Goal: Task Accomplishment & Management: Complete application form

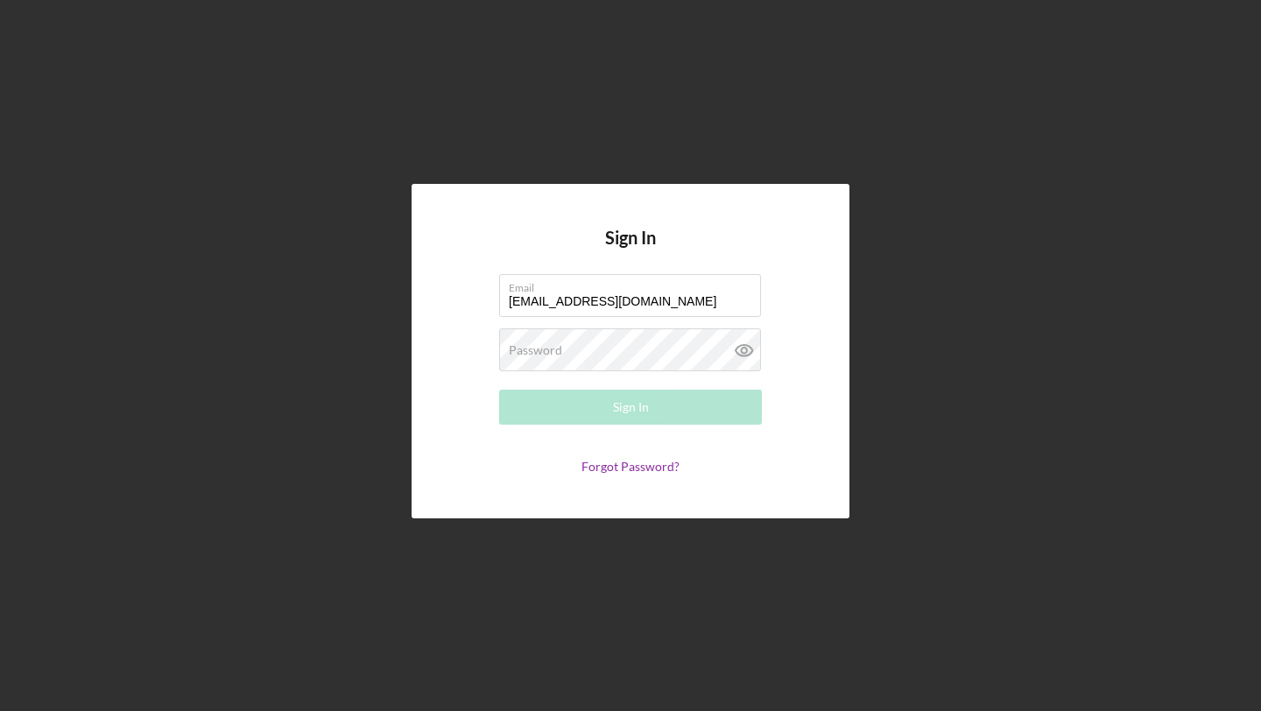
type input "[EMAIL_ADDRESS][DOMAIN_NAME]"
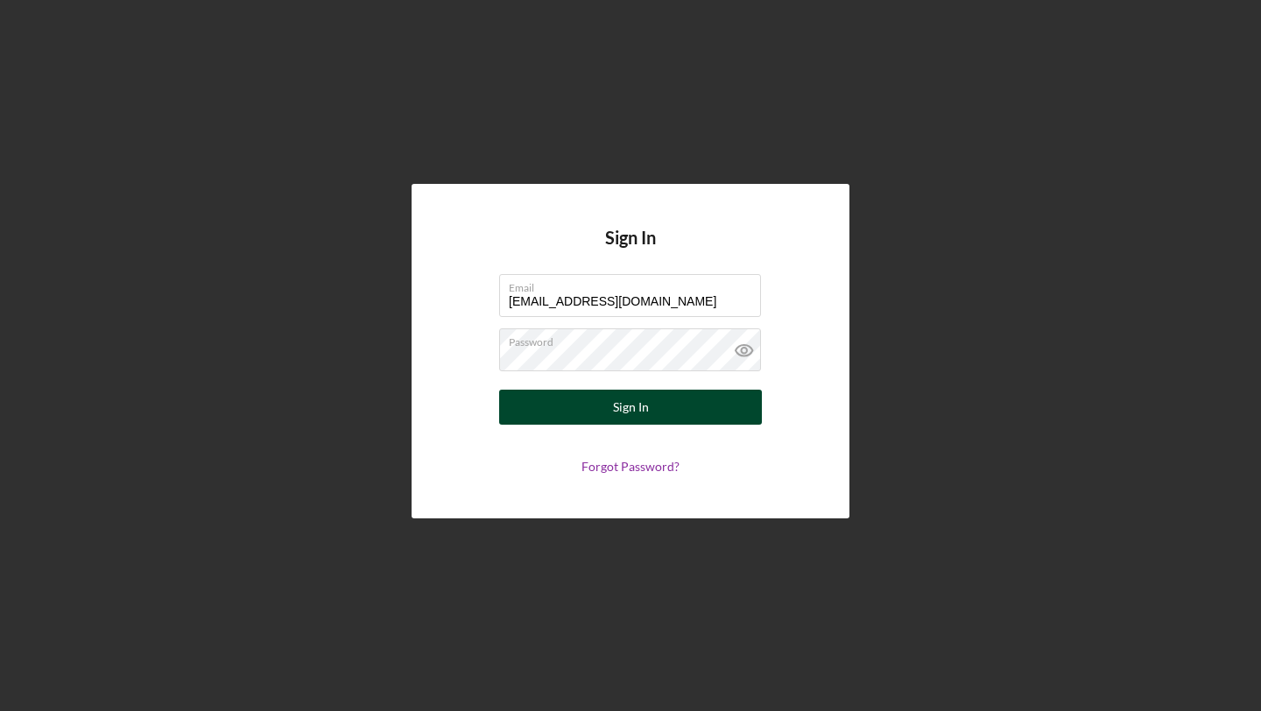
click at [657, 412] on button "Sign In" at bounding box center [630, 407] width 263 height 35
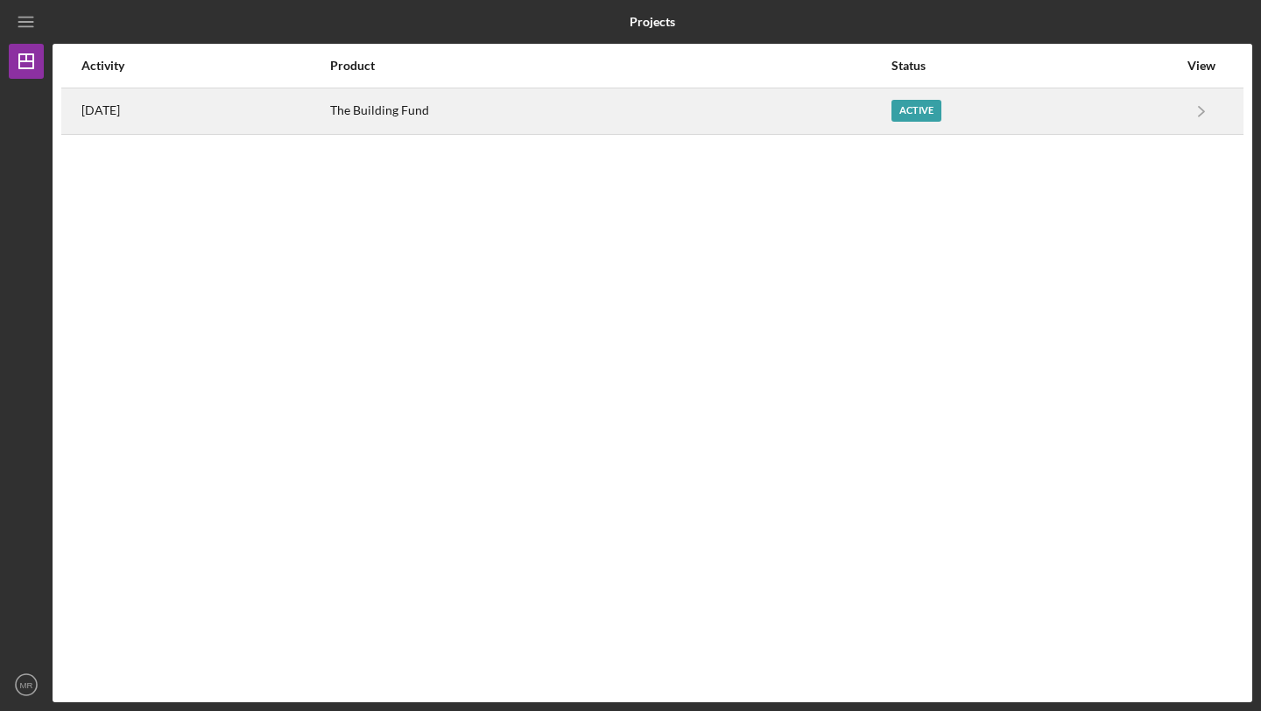
click at [1180, 107] on link "Icon/Navigate" at bounding box center [1201, 111] width 44 height 44
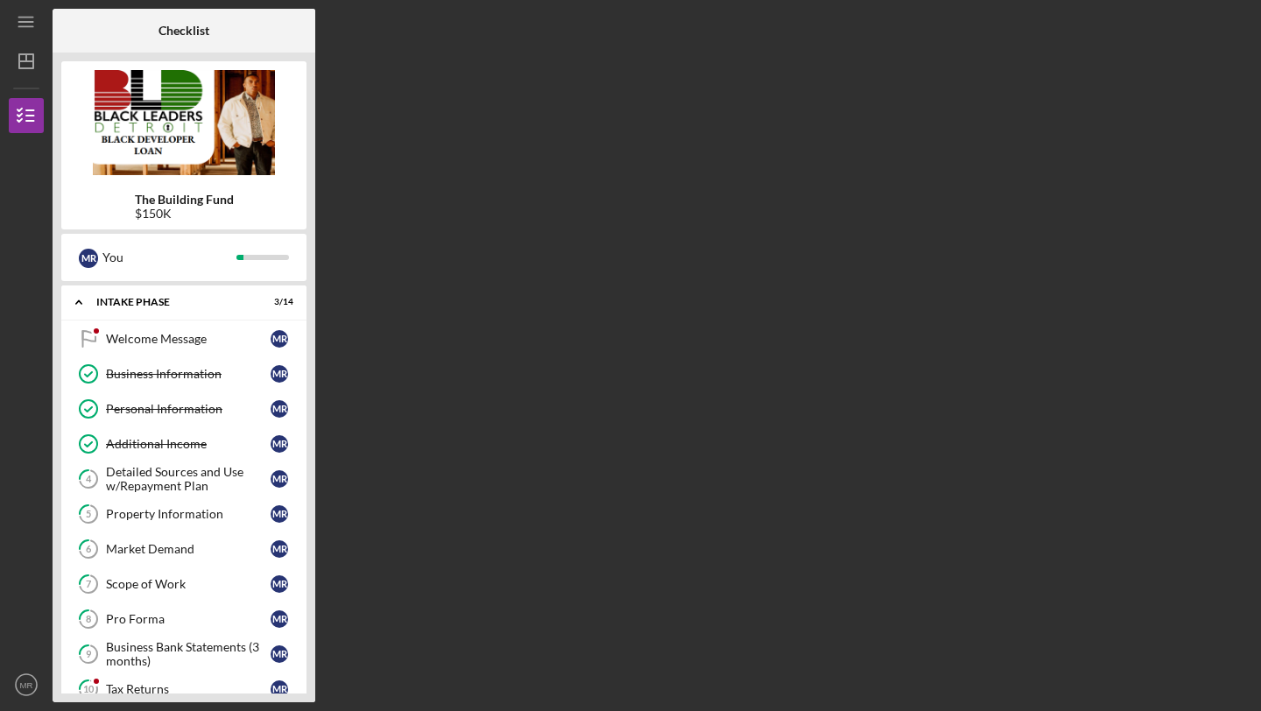
drag, startPoint x: 310, startPoint y: 316, endPoint x: 300, endPoint y: 527, distance: 211.2
click at [300, 527] on div "The Building Fund $150K M R You Icon/Expander Intake Phase 3 / 14 Welcome Messa…" at bounding box center [184, 378] width 263 height 650
click at [77, 306] on icon "Icon/Expander" at bounding box center [78, 302] width 35 height 35
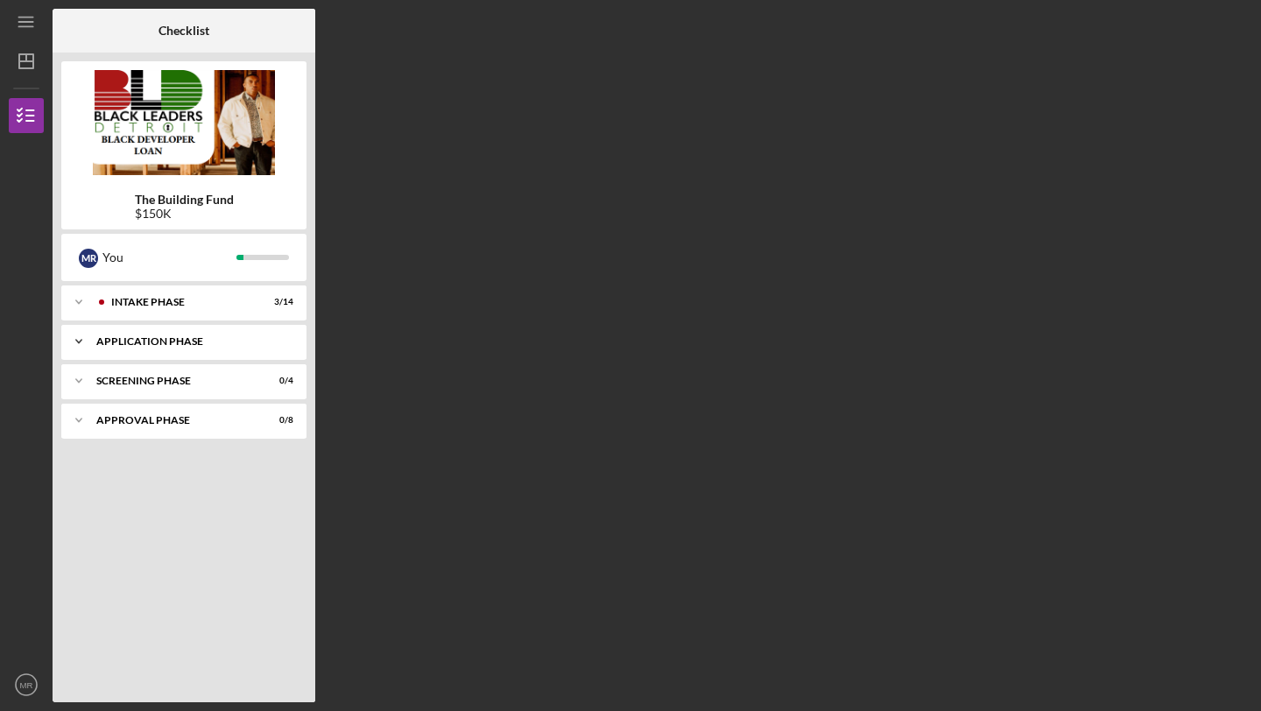
click at [106, 342] on div "Application Phase" at bounding box center [190, 341] width 188 height 11
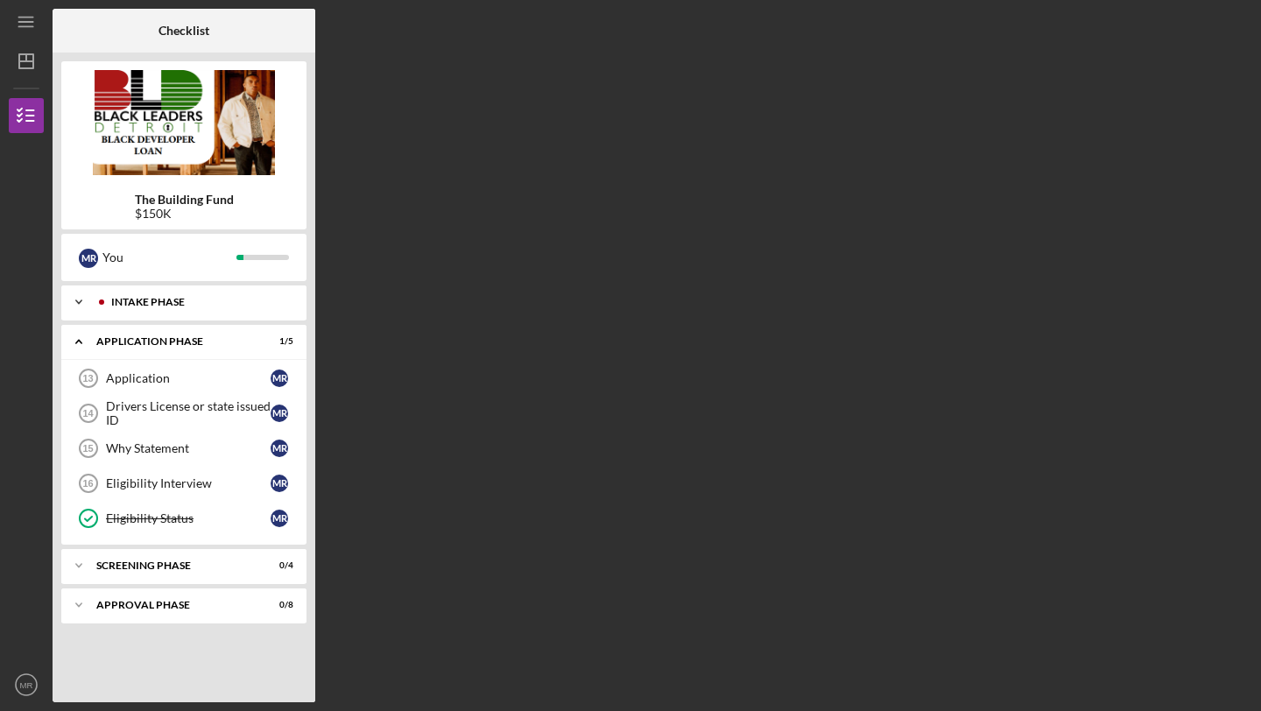
click at [144, 308] on div "Icon/Expander Intake Phase 3 / 14" at bounding box center [183, 302] width 245 height 35
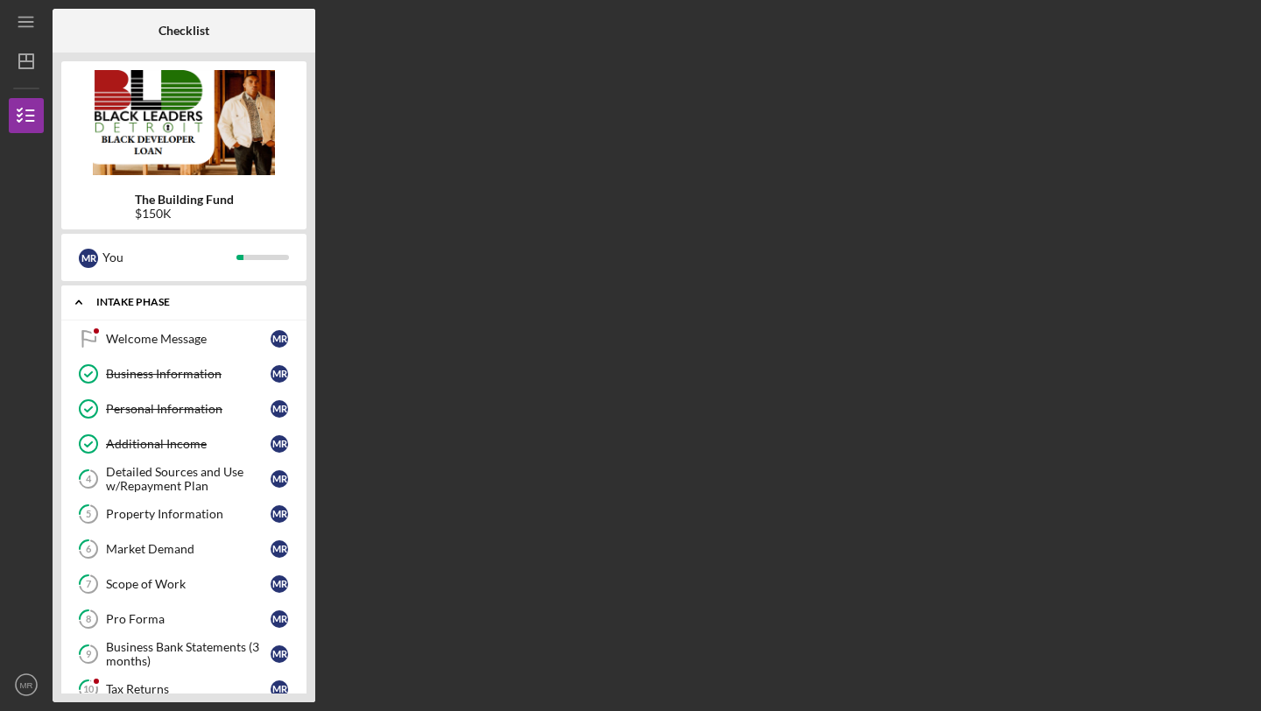
click at [144, 308] on div "Icon/Expander Intake Phase 3 / 14" at bounding box center [183, 303] width 245 height 36
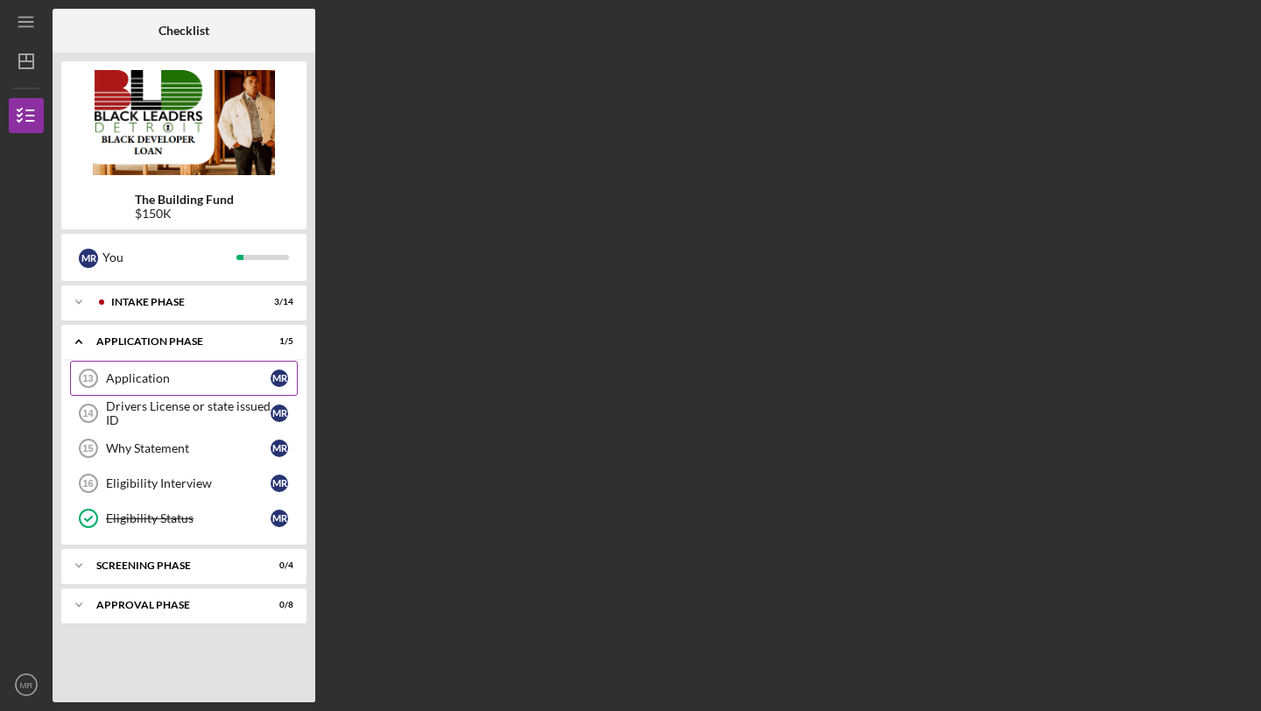
click at [148, 380] on div "Application" at bounding box center [188, 378] width 165 height 14
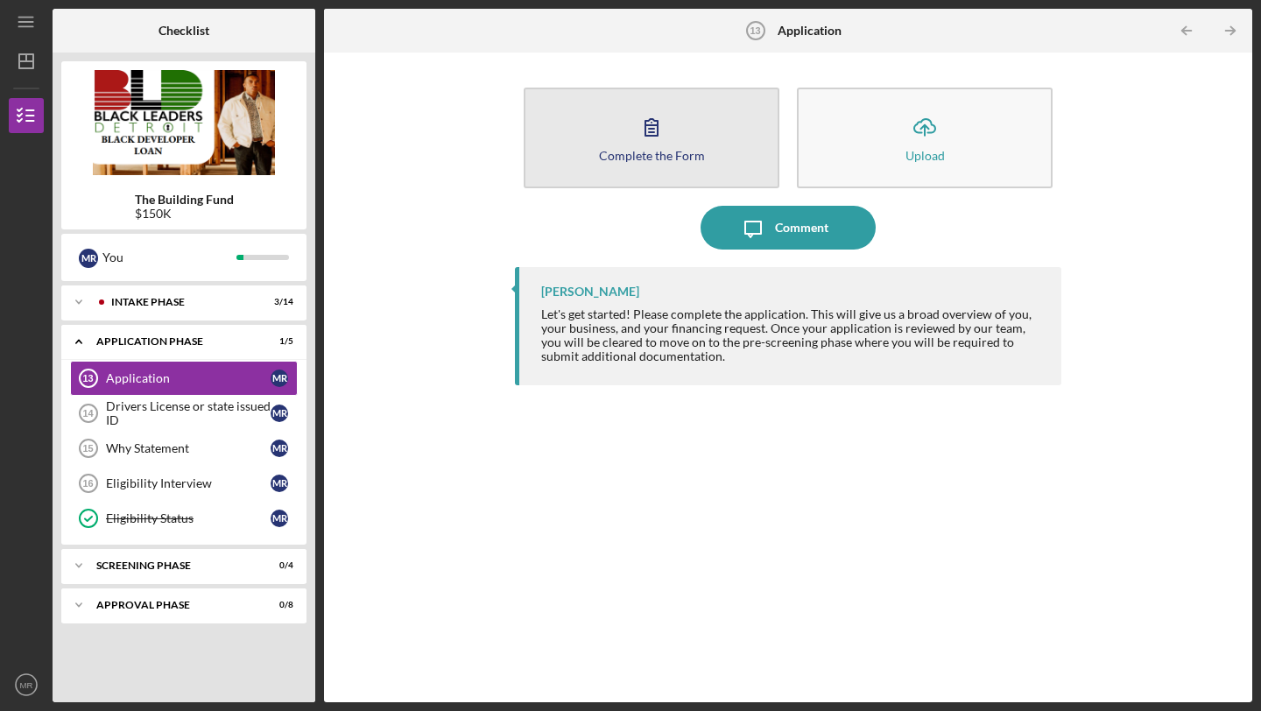
click at [703, 158] on button "Complete the Form Form" at bounding box center [652, 138] width 256 height 101
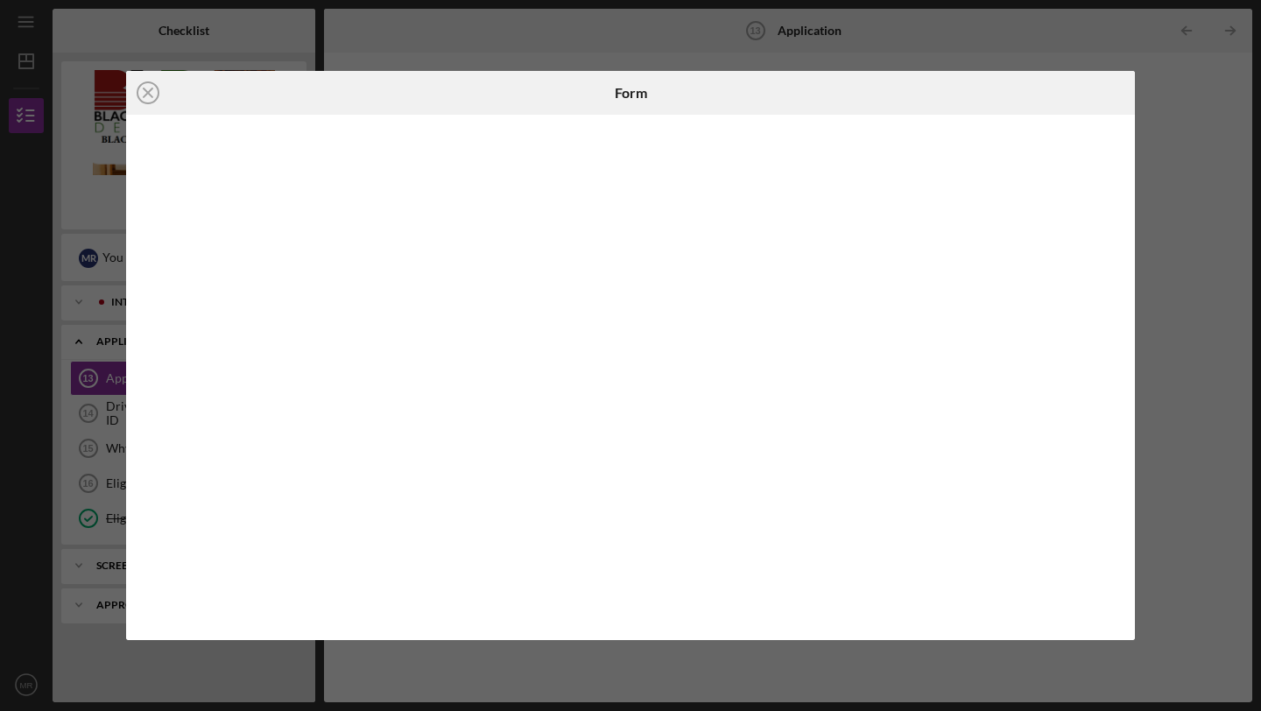
click at [1172, 95] on div "Icon/Close Form" at bounding box center [630, 355] width 1261 height 711
